Goal: Communication & Community: Answer question/provide support

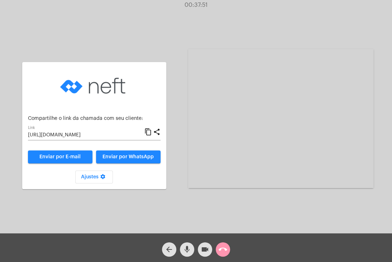
click at [232, 247] on div "arrow_back mic videocam call_end" at bounding box center [196, 247] width 392 height 29
click at [225, 249] on mat-icon "call_end" at bounding box center [223, 249] width 9 height 9
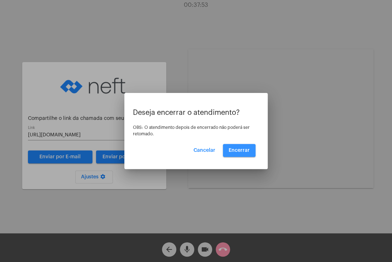
click at [233, 150] on span "Encerrar" at bounding box center [239, 150] width 21 height 5
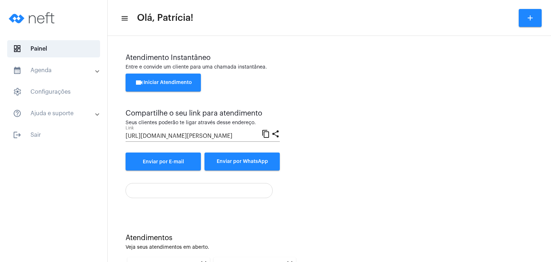
click at [171, 82] on span "videocam Iniciar Atendimento" at bounding box center [163, 82] width 57 height 5
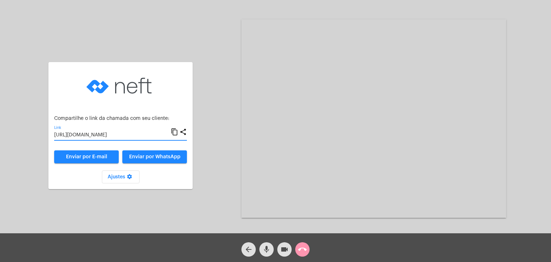
click at [128, 135] on input "[URL][DOMAIN_NAME]" at bounding box center [112, 135] width 116 height 6
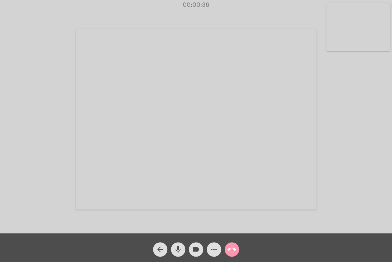
click at [356, 39] on video at bounding box center [359, 27] width 64 height 48
click at [276, 105] on video at bounding box center [242, 118] width 241 height 180
